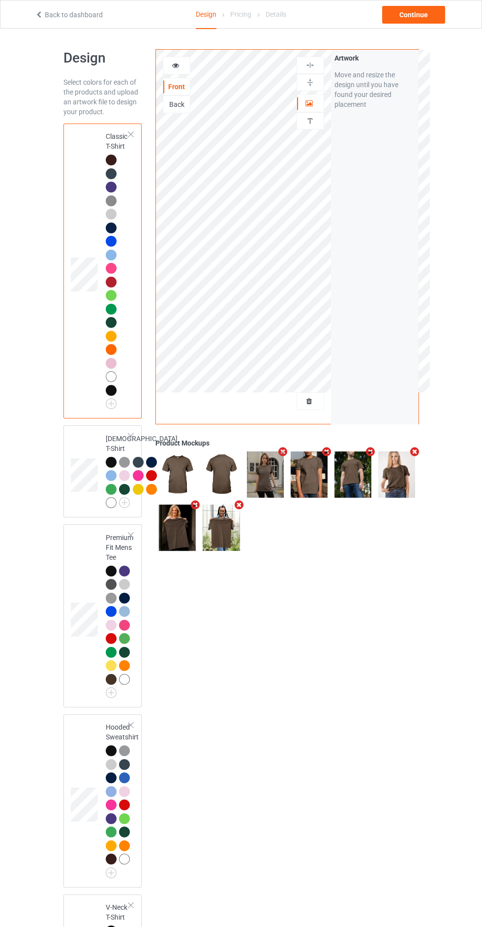
click at [332, 386] on div "Artwork Move and resize the design until you have found your desired placement" at bounding box center [375, 237] width 88 height 374
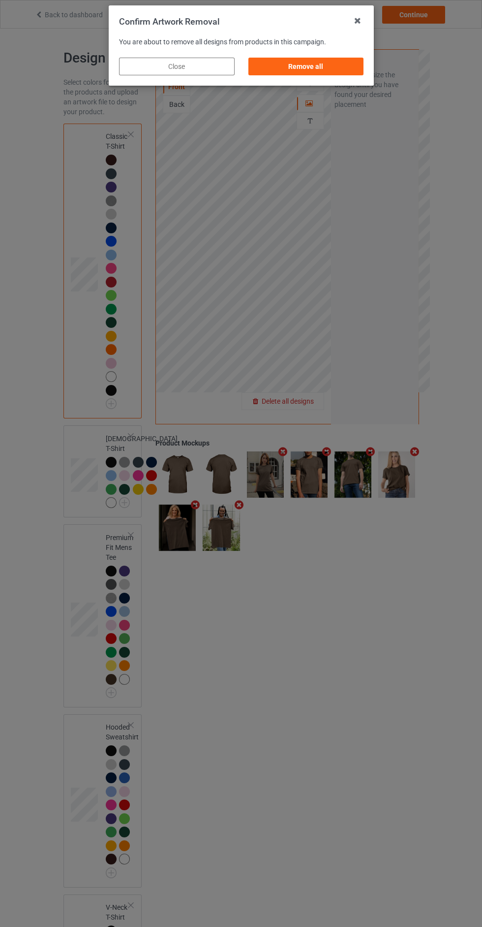
click at [333, 38] on div "You are about to remove all designs from products in this campaign." at bounding box center [241, 43] width 245 height 10
click at [334, 72] on div "Remove all" at bounding box center [306, 67] width 116 height 18
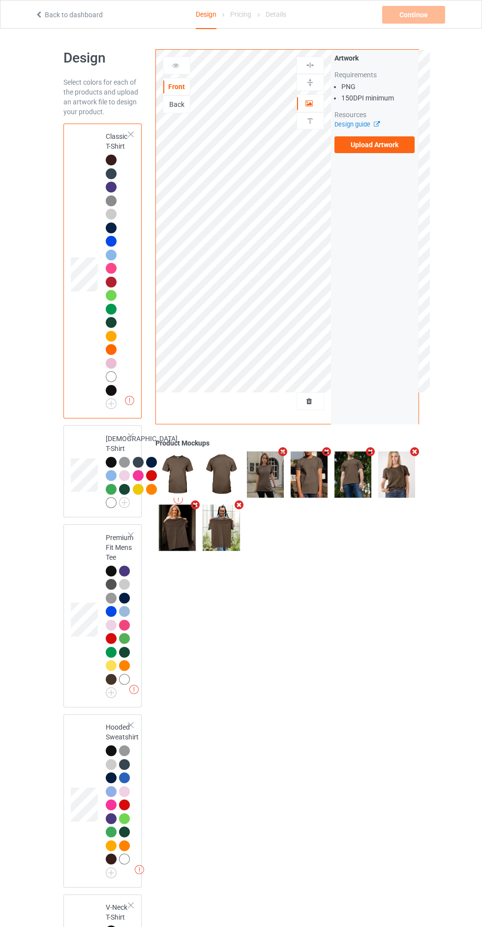
click at [377, 144] on label "Upload Artwork" at bounding box center [375, 144] width 81 height 17
click at [0, 0] on input "Upload Artwork" at bounding box center [0, 0] width 0 height 0
click at [165, 113] on div "Back" at bounding box center [177, 105] width 28 height 18
click at [175, 110] on div "Back" at bounding box center [177, 105] width 28 height 18
click at [170, 103] on div "Back" at bounding box center [176, 104] width 27 height 10
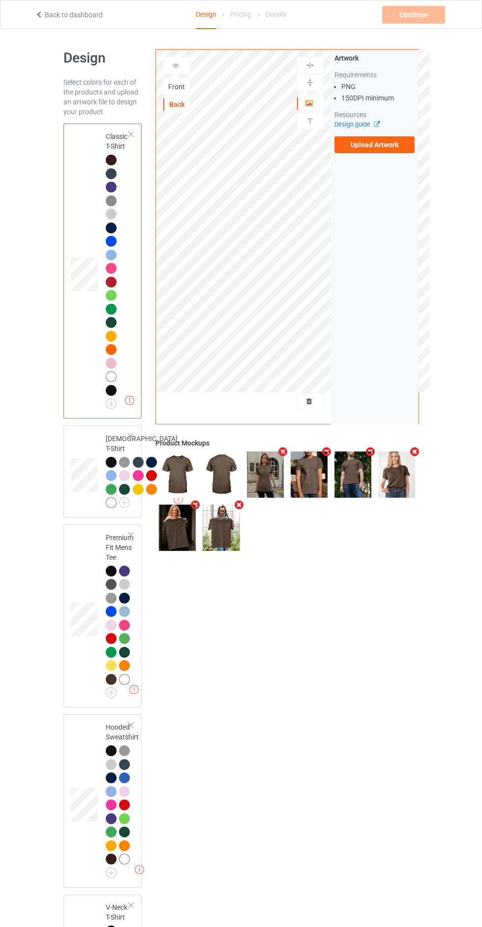
click at [380, 145] on label "Upload Artwork" at bounding box center [375, 144] width 81 height 17
click at [0, 0] on input "Upload Artwork" at bounding box center [0, 0] width 0 height 0
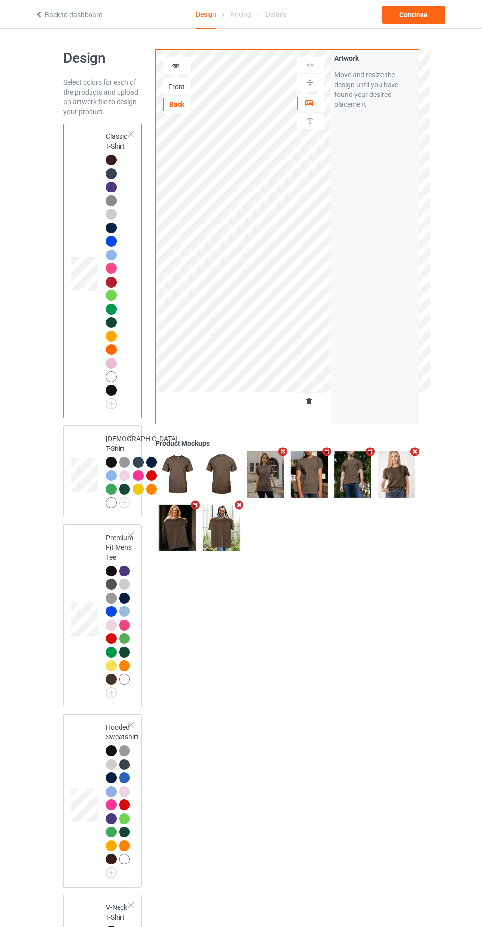
click at [412, 53] on div "Artwork" at bounding box center [375, 58] width 81 height 10
click at [431, 6] on div "Continue" at bounding box center [414, 15] width 63 height 18
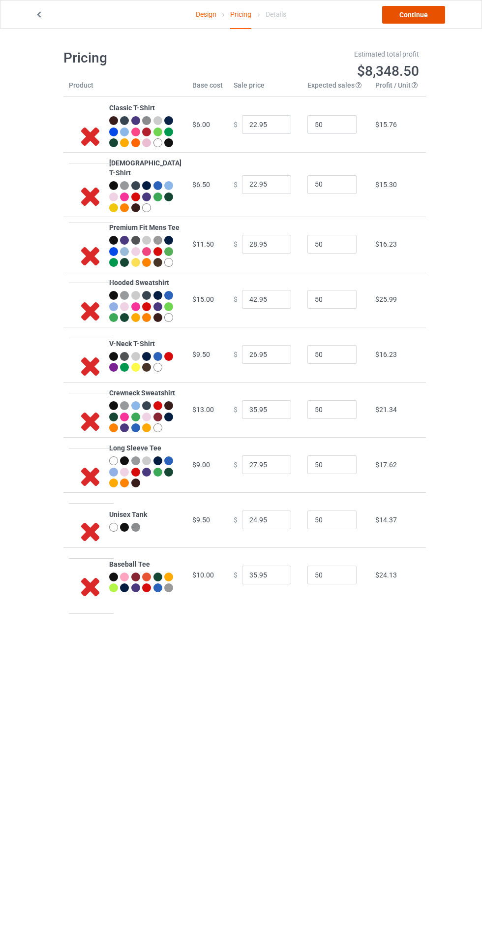
click at [425, 23] on link "Continue" at bounding box center [414, 15] width 63 height 18
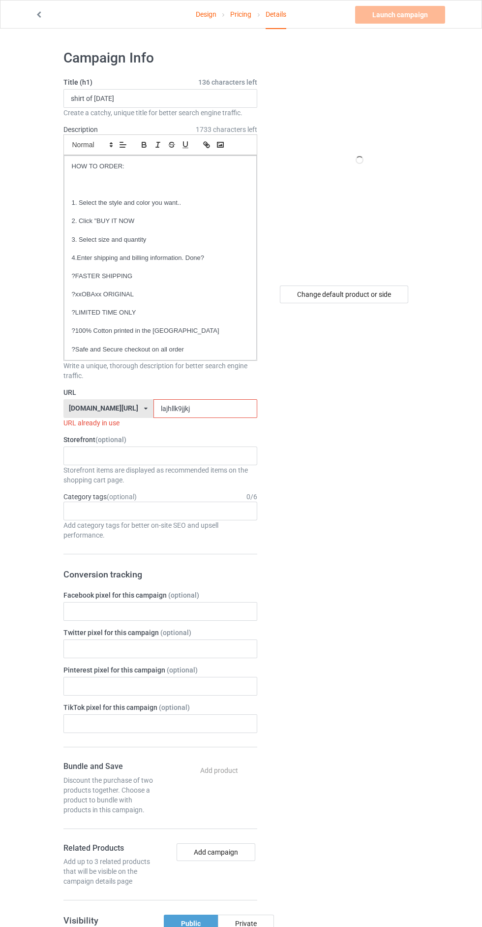
click at [178, 408] on input "lajhllk9jjkj" at bounding box center [206, 408] width 104 height 19
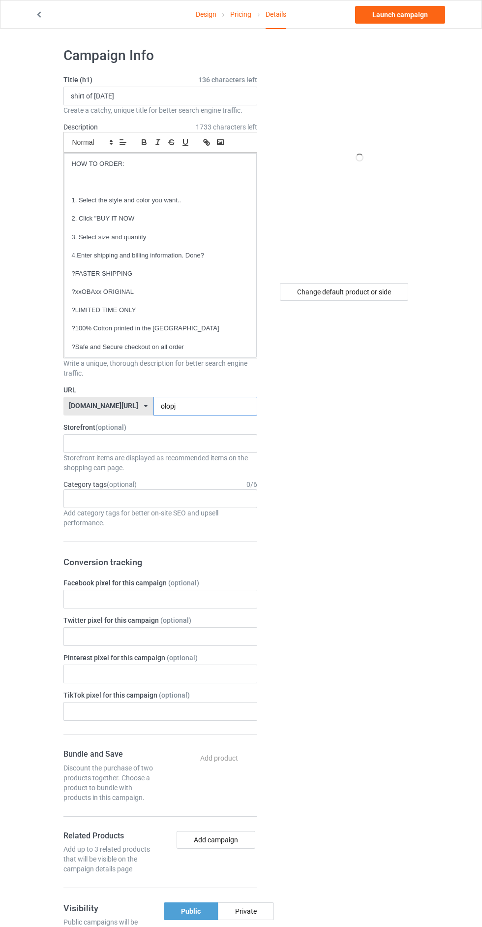
scroll to position [3, 0]
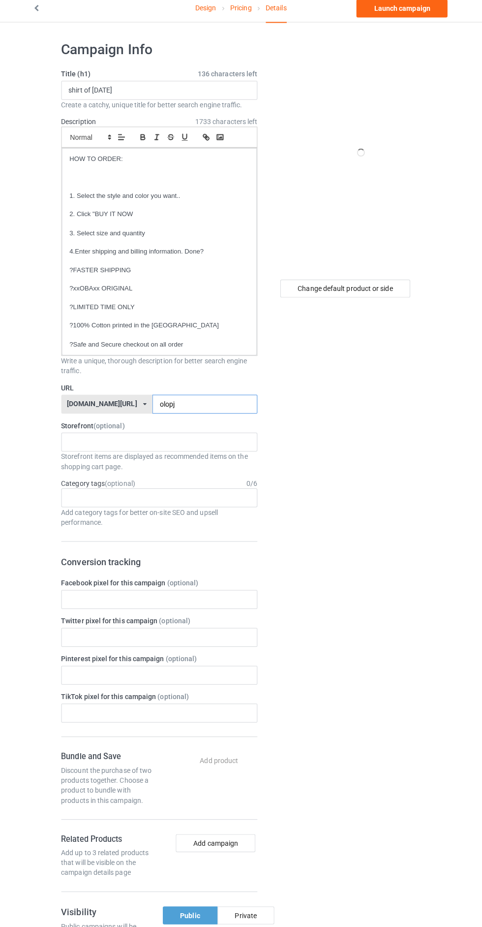
type input "olopj"
click at [341, 290] on div "Change default product or side" at bounding box center [344, 292] width 128 height 18
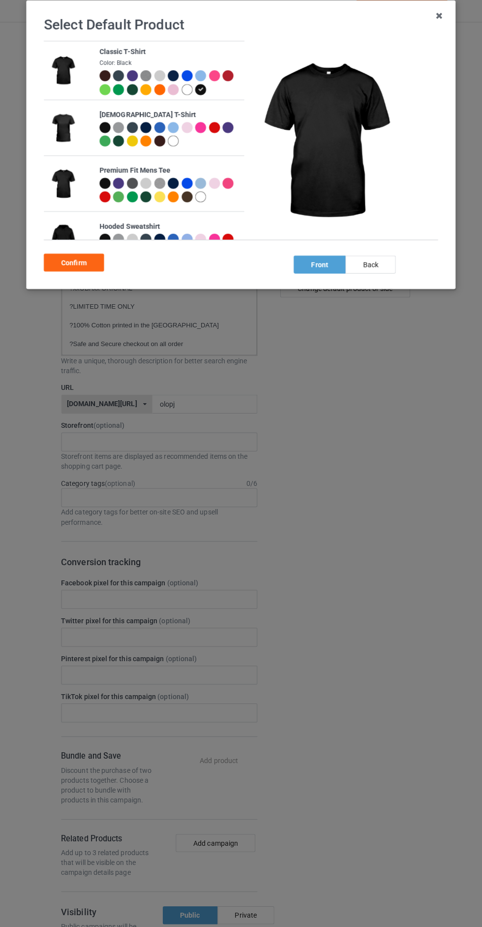
click at [188, 96] on div at bounding box center [188, 95] width 11 height 11
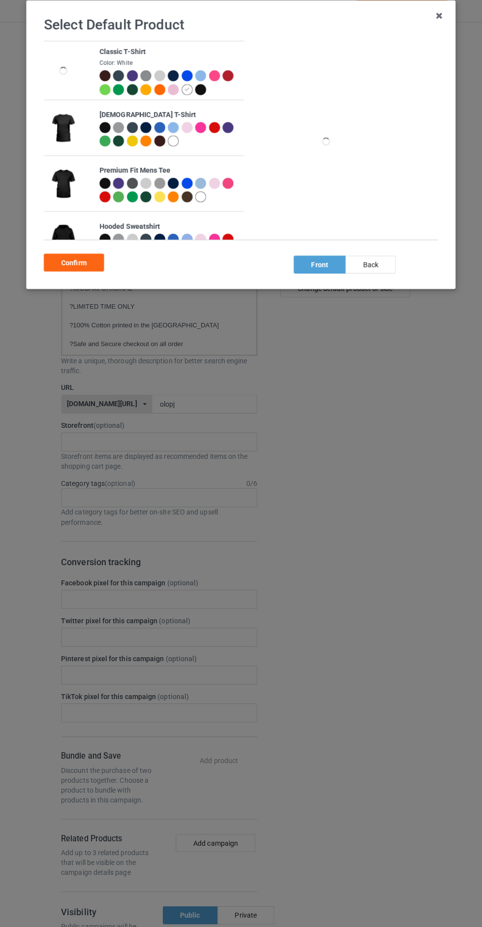
click at [377, 269] on div "back" at bounding box center [370, 268] width 50 height 18
click at [65, 269] on div "Confirm" at bounding box center [76, 266] width 60 height 18
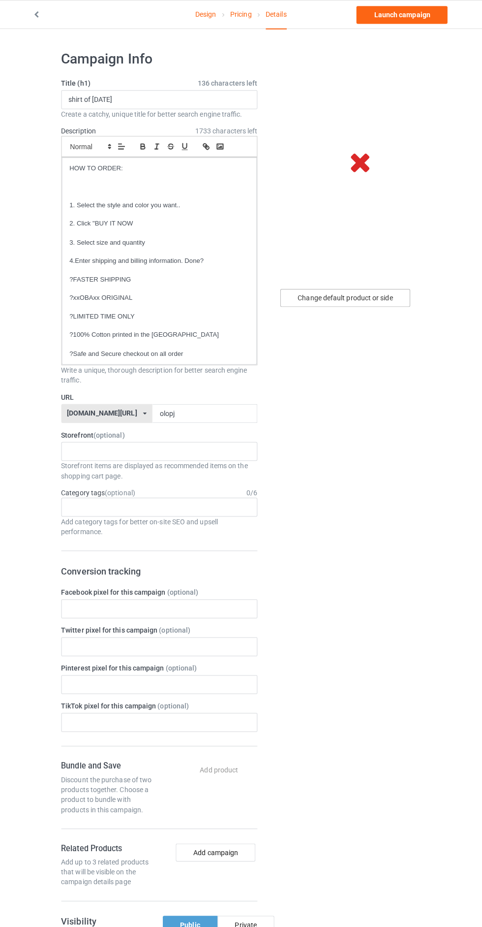
click at [304, 293] on div "Change default product or side" at bounding box center [344, 295] width 128 height 18
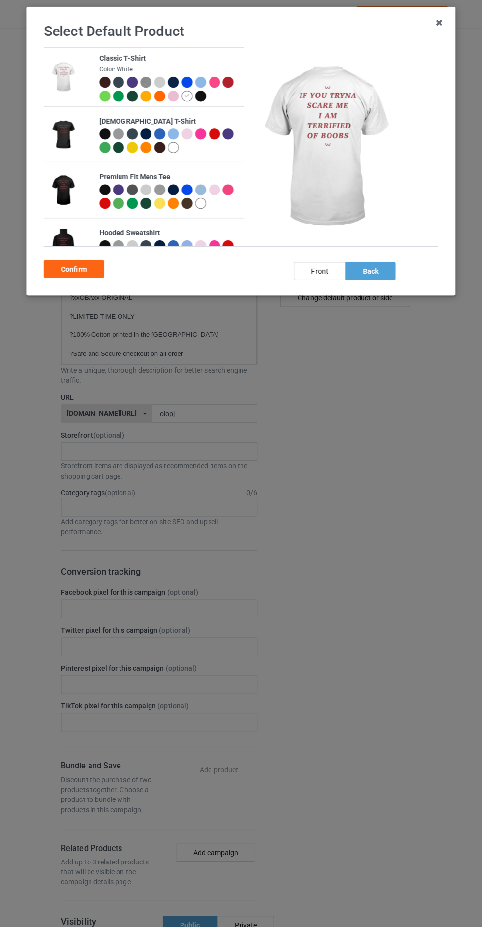
click at [73, 270] on div "Confirm" at bounding box center [76, 266] width 60 height 18
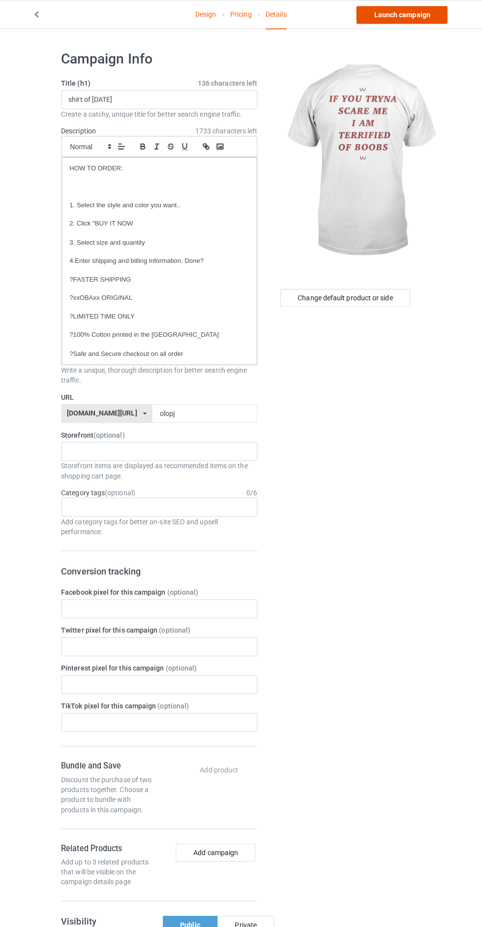
click at [415, 14] on link "Launch campaign" at bounding box center [400, 15] width 90 height 18
